Goal: Information Seeking & Learning: Learn about a topic

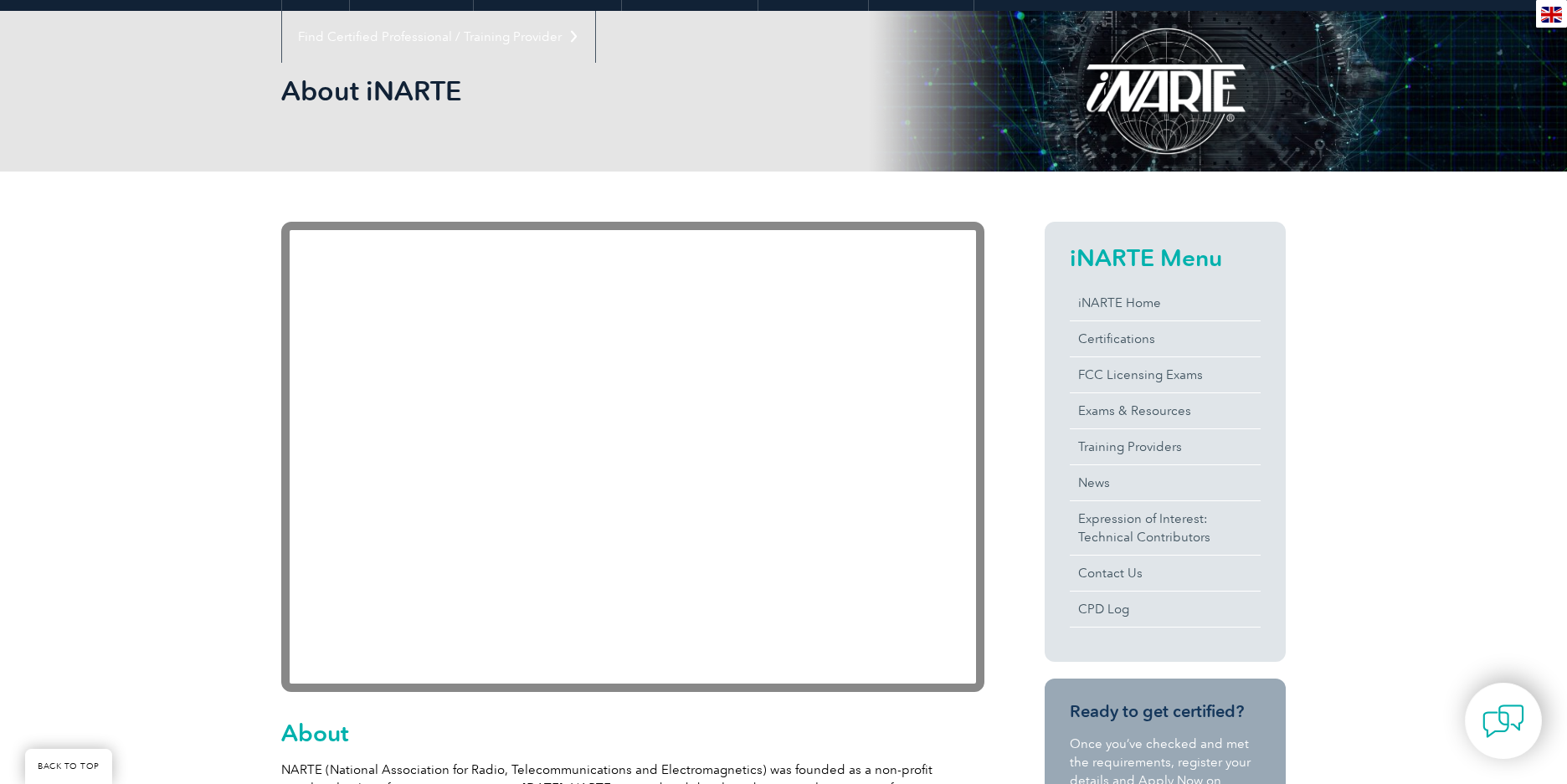
scroll to position [233, 0]
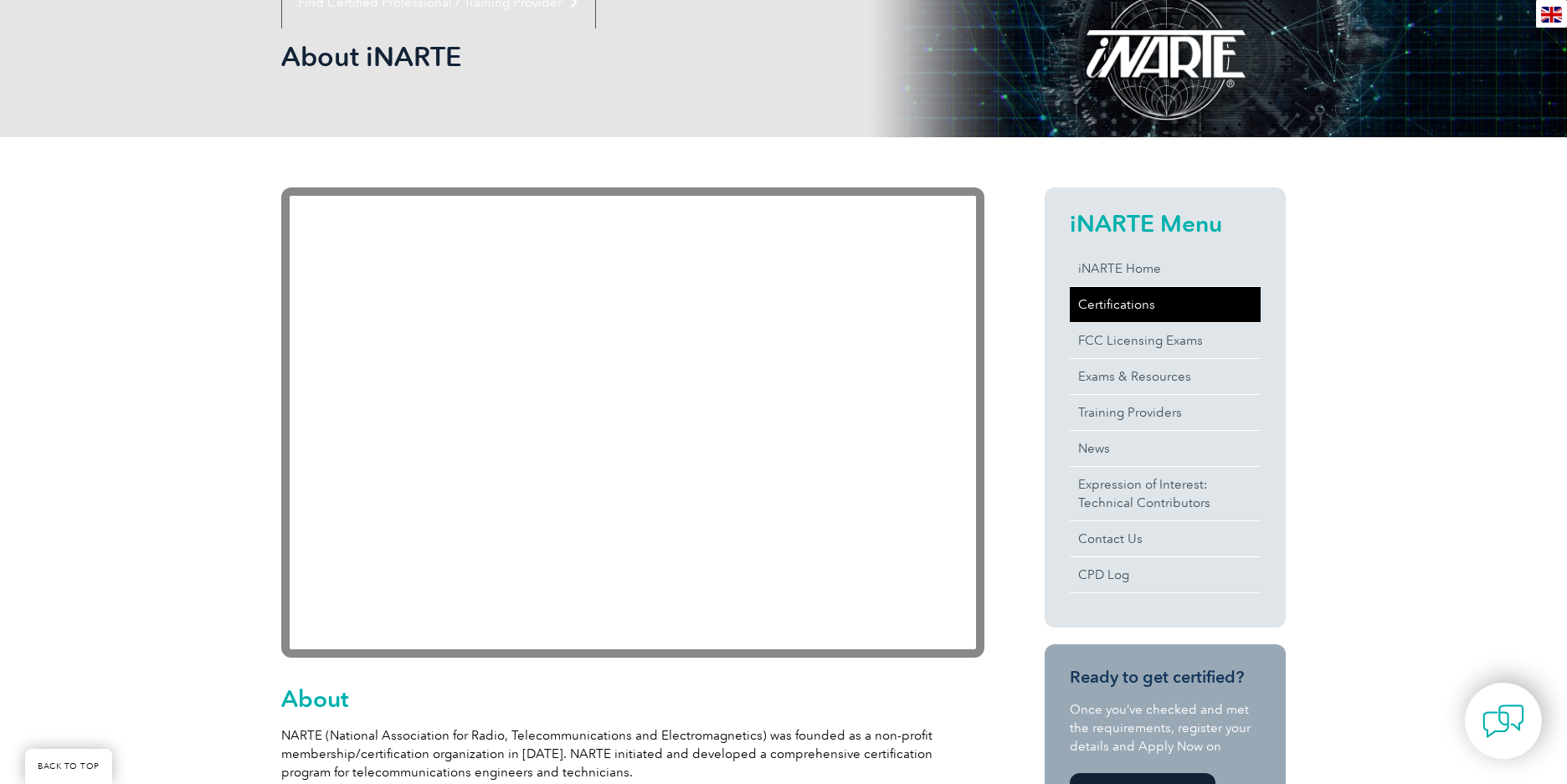
click at [1117, 299] on link "Certifications" at bounding box center [1166, 305] width 191 height 35
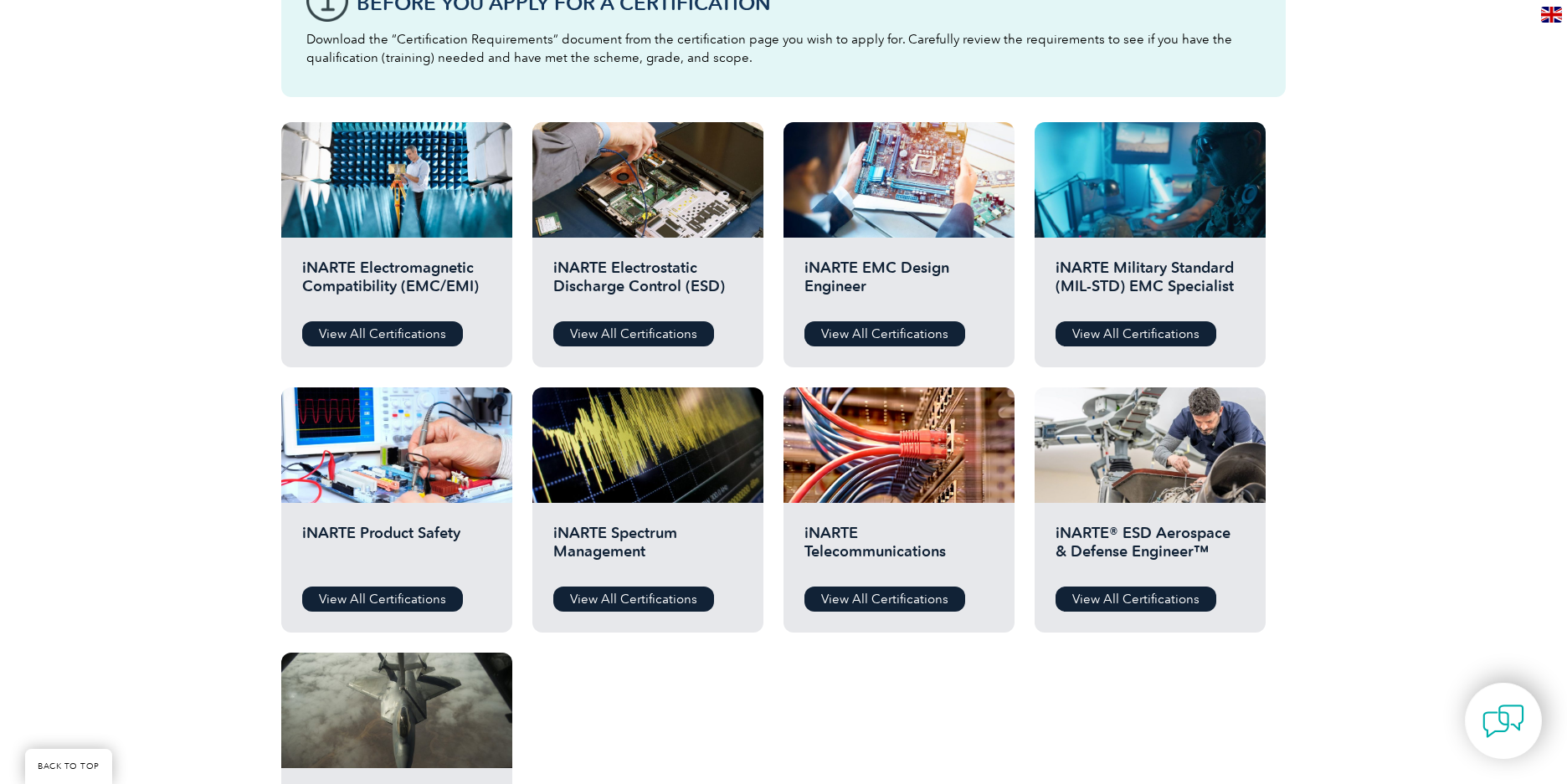
scroll to position [478, 0]
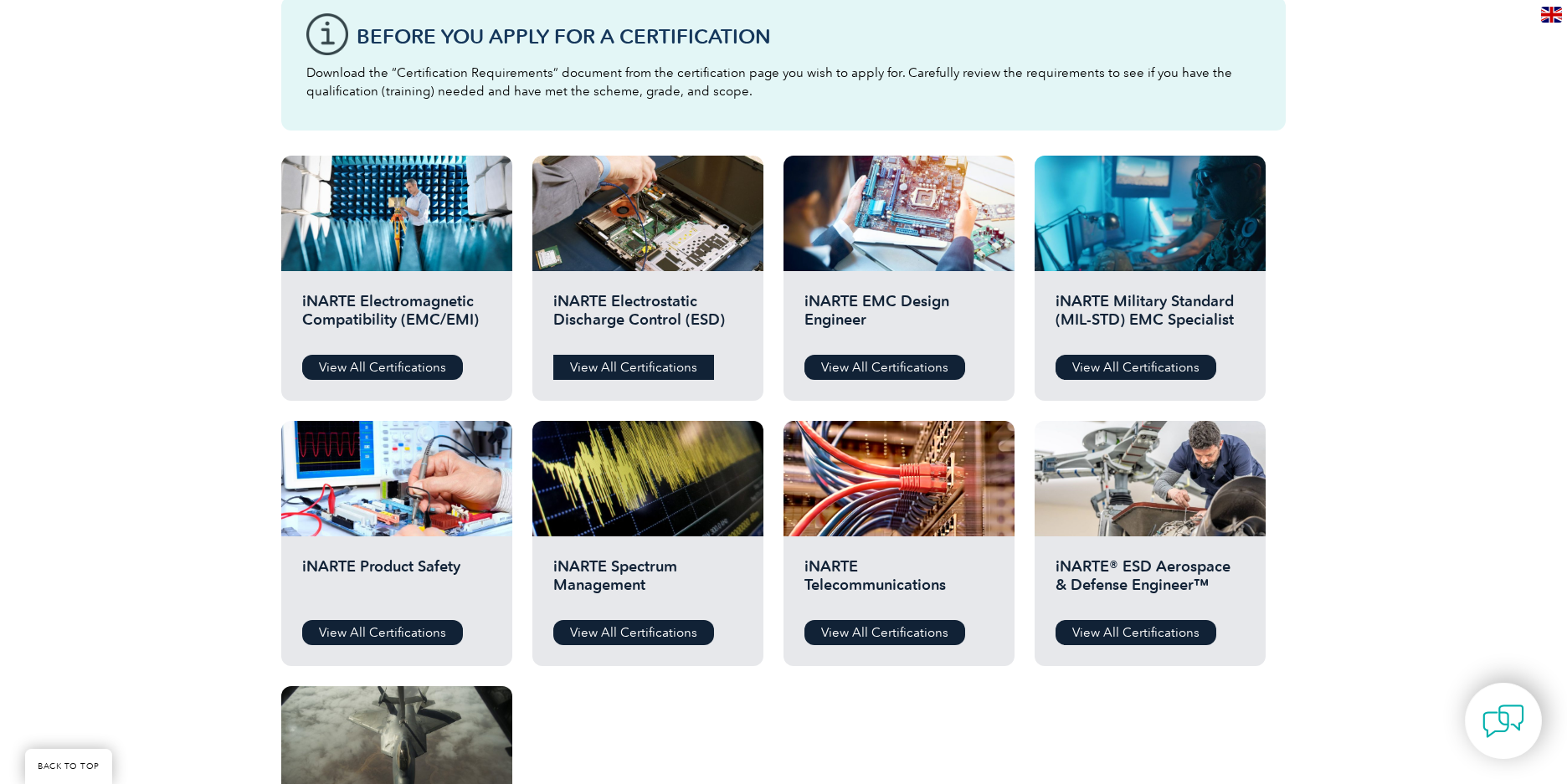
click at [617, 369] on link "View All Certifications" at bounding box center [633, 367] width 161 height 25
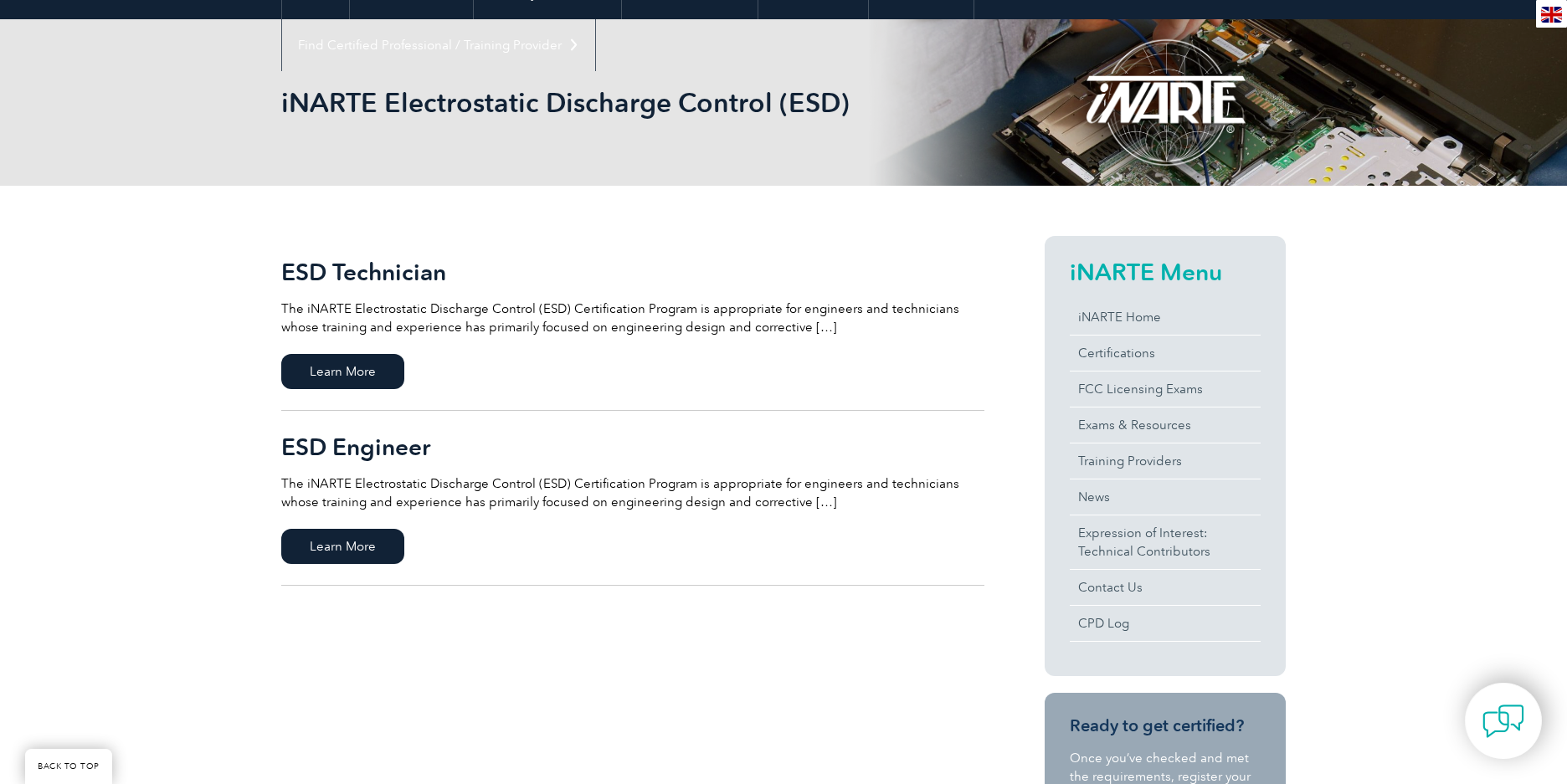
scroll to position [199, 0]
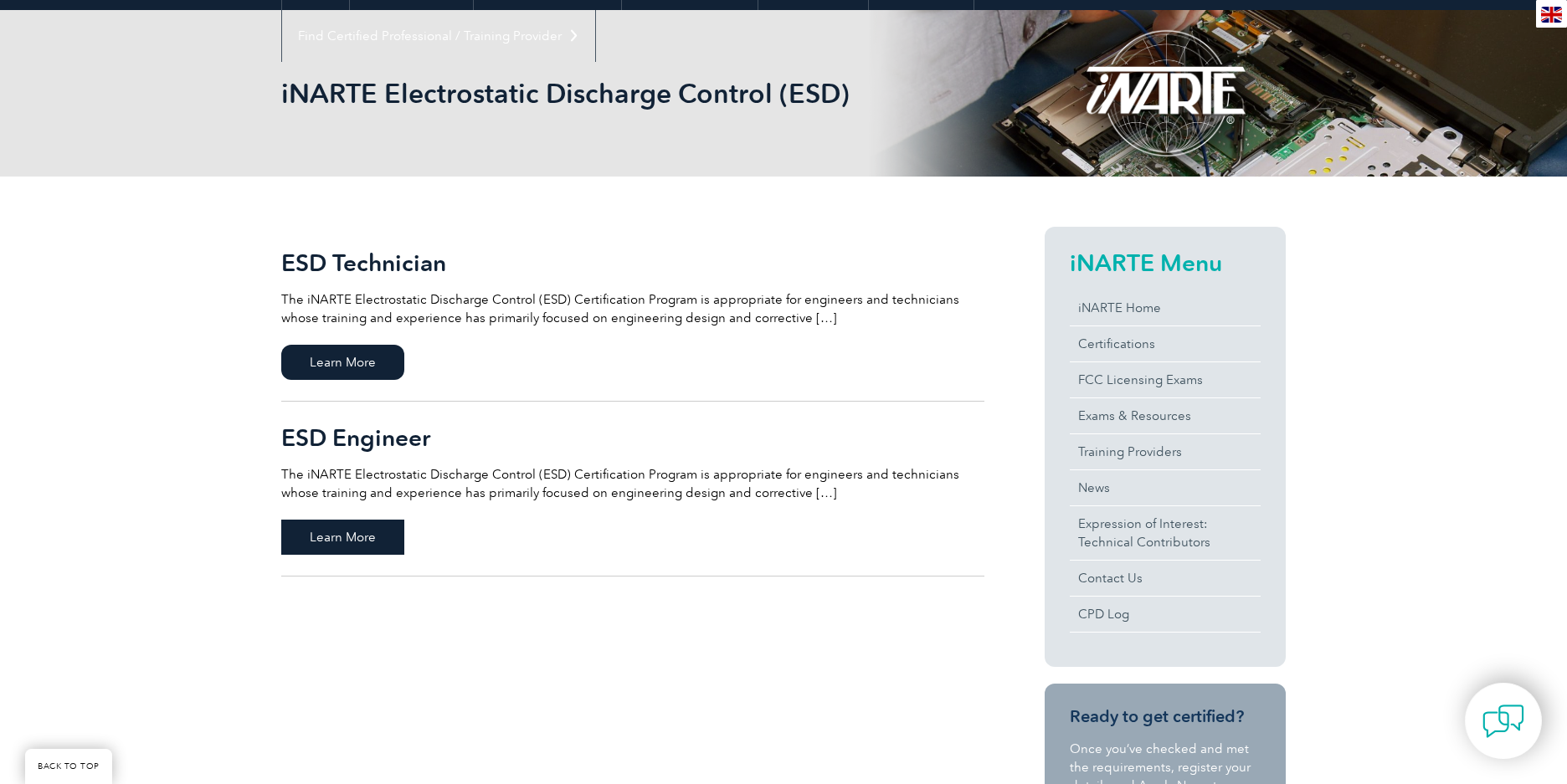
click at [347, 534] on span "Learn More" at bounding box center [343, 537] width 123 height 35
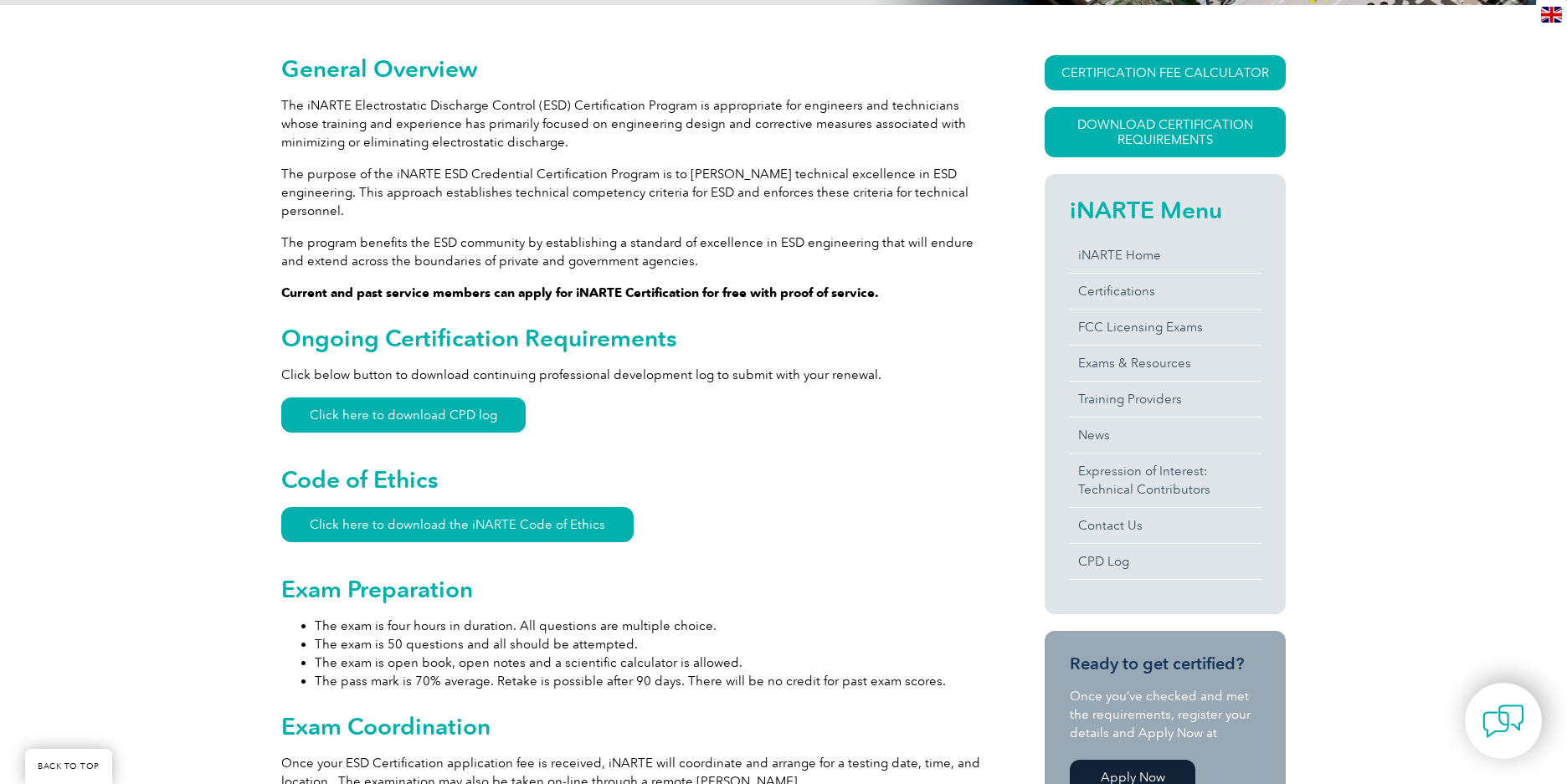
scroll to position [387, 0]
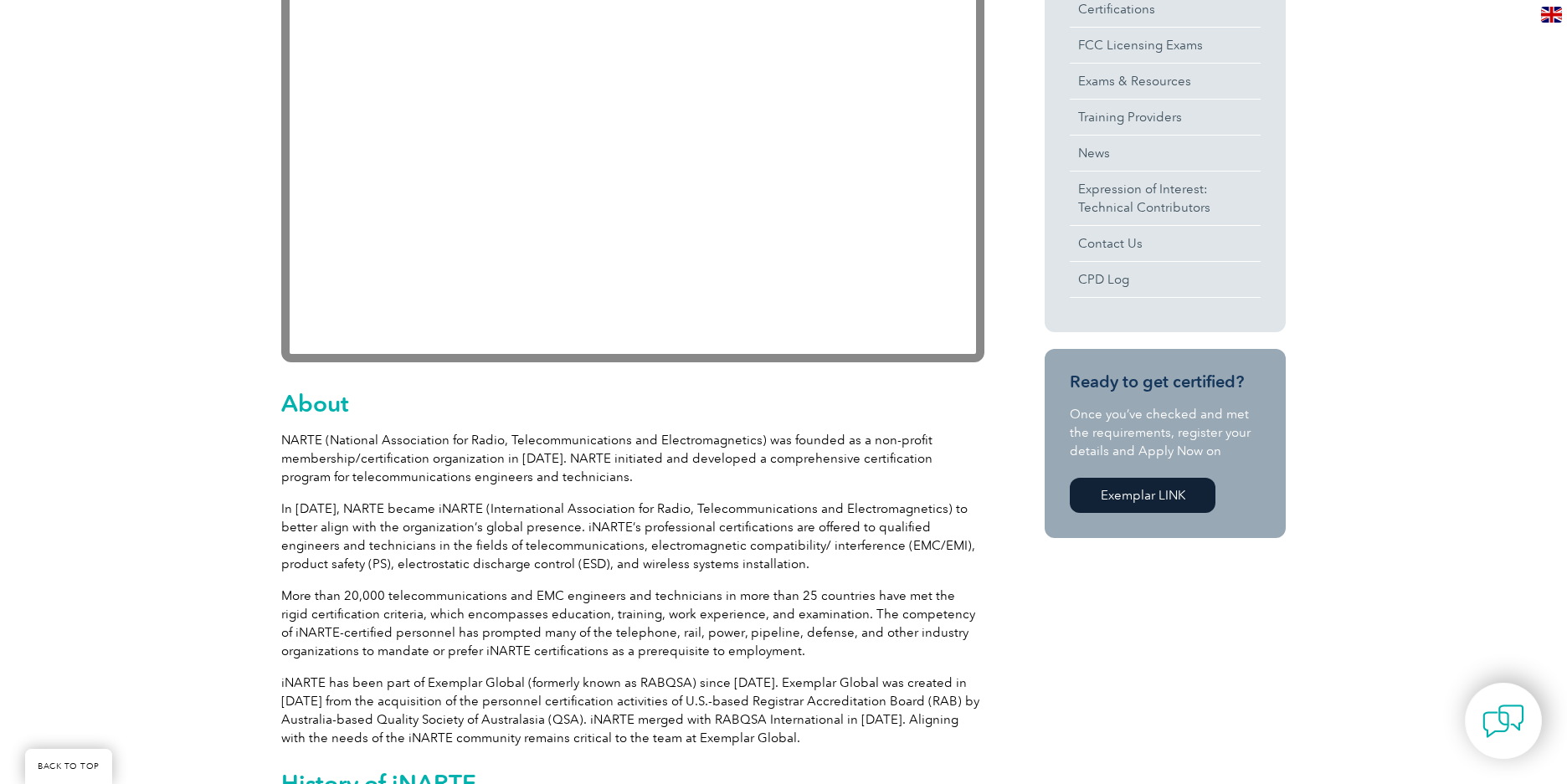
scroll to position [572, 0]
